Goal: Transaction & Acquisition: Purchase product/service

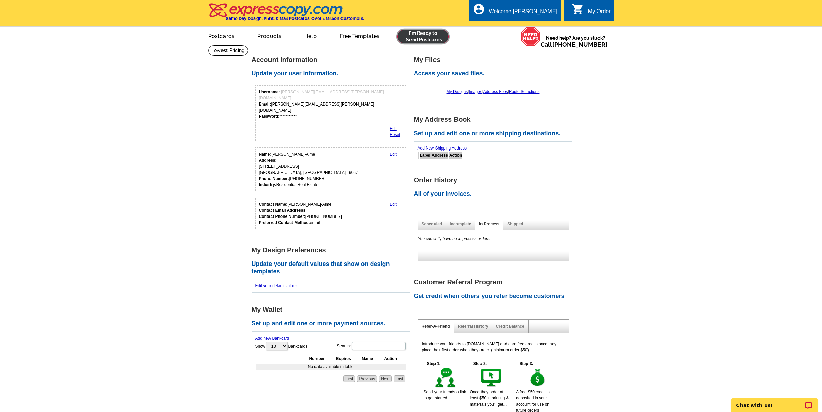
click at [420, 35] on link at bounding box center [423, 37] width 52 height 14
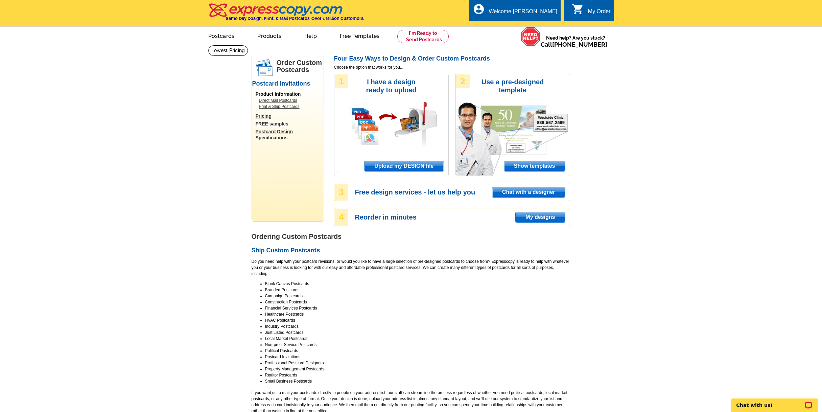
click at [414, 167] on span "Upload my DESIGN file" at bounding box center [404, 166] width 79 height 10
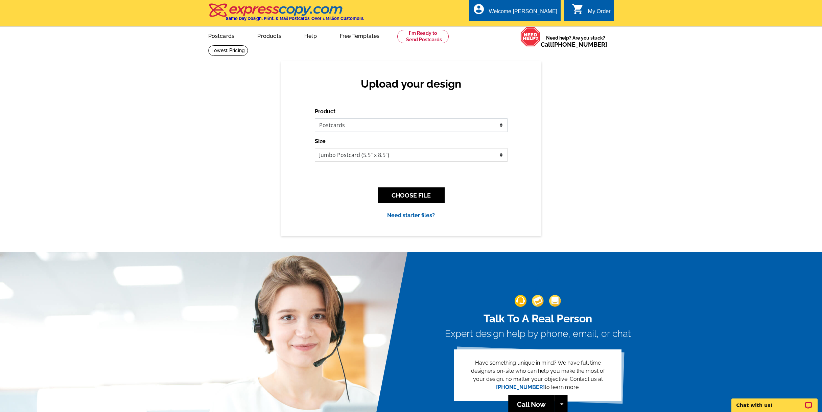
click at [503, 123] on select "Please select the type of file... Postcards Business Cards Letters and flyers G…" at bounding box center [411, 125] width 193 height 14
click at [315, 119] on select "Please select the type of file... Postcards Business Cards Letters and flyers G…" at bounding box center [411, 125] width 193 height 14
click at [502, 154] on select "Jumbo Postcard (5.5" x 8.5") Regular Postcard (4.25" x 5.6") Panoramic Postcard…" at bounding box center [411, 155] width 193 height 14
click at [315, 148] on select "Jumbo Postcard (5.5" x 8.5") Regular Postcard (4.25" x 5.6") Panoramic Postcard…" at bounding box center [411, 155] width 193 height 14
click at [502, 155] on select "Jumbo Postcard (5.5" x 8.5") Regular Postcard (4.25" x 5.6") Panoramic Postcard…" at bounding box center [411, 155] width 193 height 14
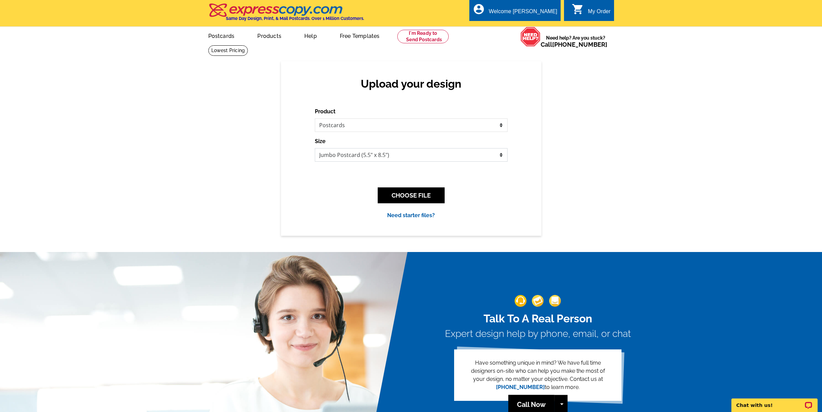
select select "14"
click at [315, 148] on select "Jumbo Postcard (5.5" x 8.5") Regular Postcard (4.25" x 5.6") Panoramic Postcard…" at bounding box center [411, 155] width 193 height 14
click at [426, 195] on button "CHOOSE FILE" at bounding box center [411, 195] width 67 height 16
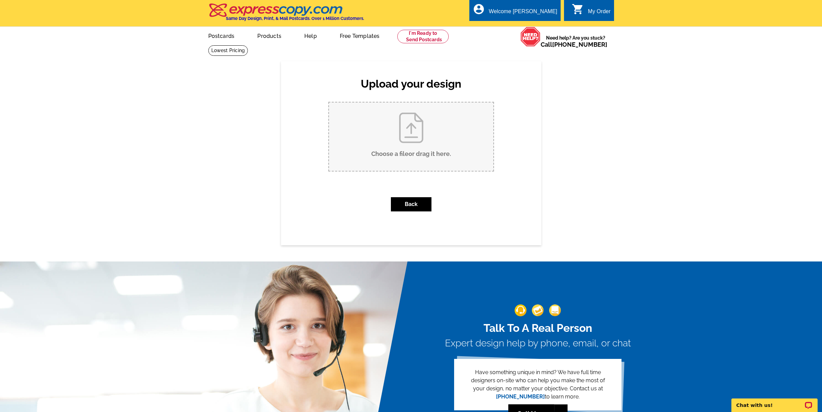
click at [421, 133] on input "Choose a file or drag it here ." at bounding box center [411, 136] width 164 height 68
